Goal: Book appointment/travel/reservation

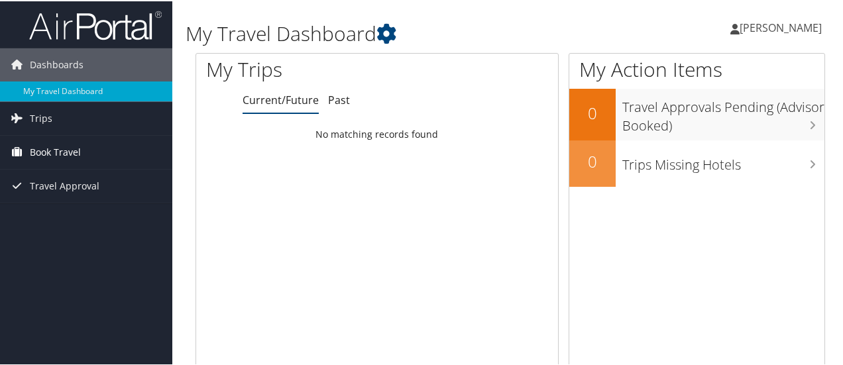
click at [71, 156] on span "Book Travel" at bounding box center [55, 150] width 51 height 33
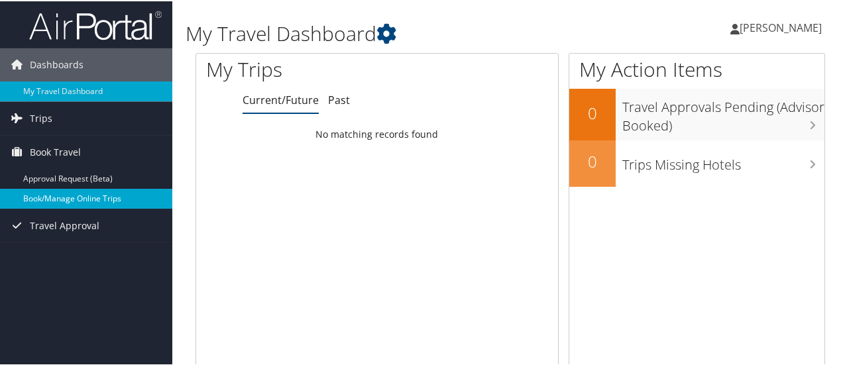
click at [62, 198] on link "Book/Manage Online Trips" at bounding box center [86, 197] width 172 height 20
